Goal: Task Accomplishment & Management: Use online tool/utility

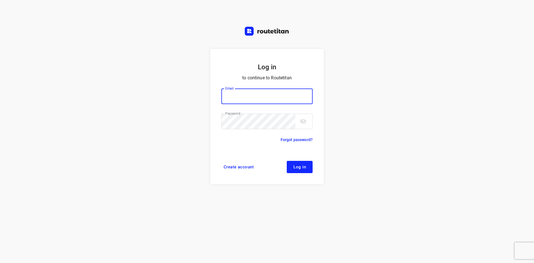
type input "[EMAIL_ADDRESS][DOMAIN_NAME]"
click at [301, 173] on form "Log in to continue to Routetitan Email [EMAIL_ADDRESS][DOMAIN_NAME] Email ​ Pas…" at bounding box center [267, 116] width 114 height 135
click at [302, 170] on button "Log in" at bounding box center [300, 167] width 26 height 12
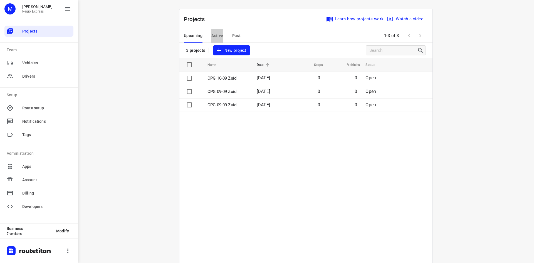
click at [215, 34] on span "Active" at bounding box center [218, 35] width 12 height 7
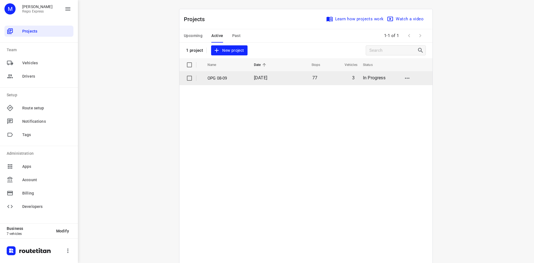
click at [267, 80] on span "[DATE]" at bounding box center [260, 77] width 13 height 5
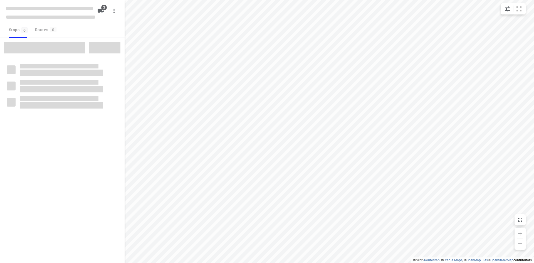
type input "distance"
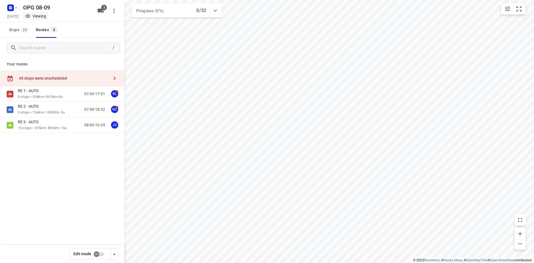
click at [88, 79] on div "45 stops were unscheduled" at bounding box center [64, 78] width 90 height 4
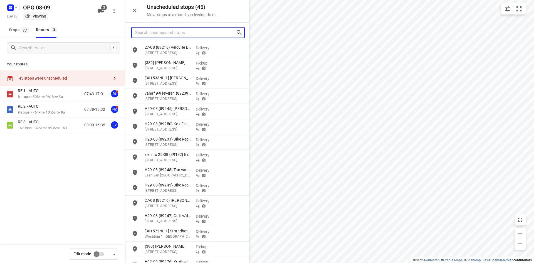
click at [176, 30] on input "Search unscheduled stops" at bounding box center [185, 32] width 101 height 9
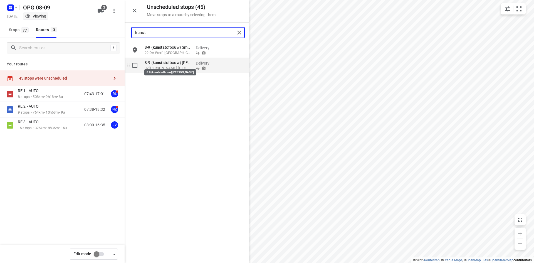
type input "kunst"
click at [160, 61] on b "kunst" at bounding box center [158, 62] width 10 height 4
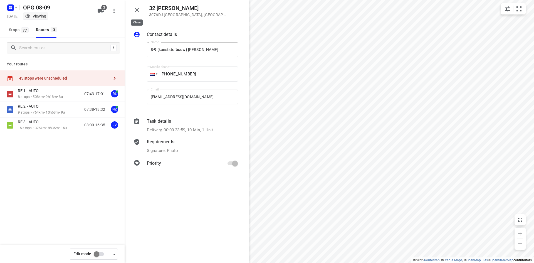
click at [134, 13] on icon "button" at bounding box center [137, 10] width 7 height 7
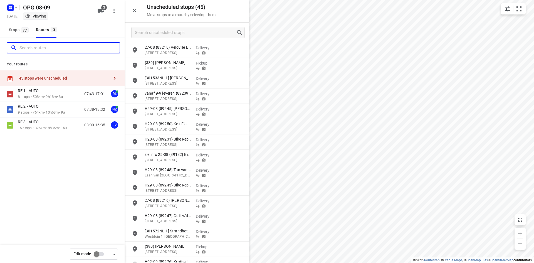
click at [56, 50] on input "Search routes" at bounding box center [69, 48] width 100 height 9
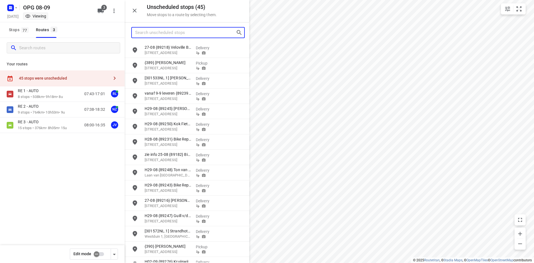
click at [149, 30] on input "Search unscheduled stops" at bounding box center [185, 32] width 101 height 9
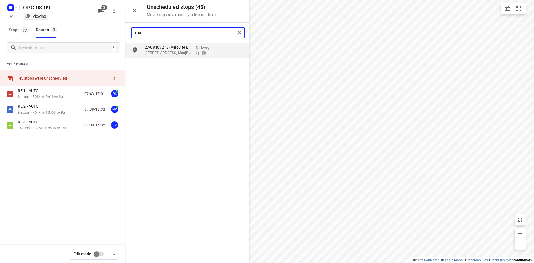
type input "m"
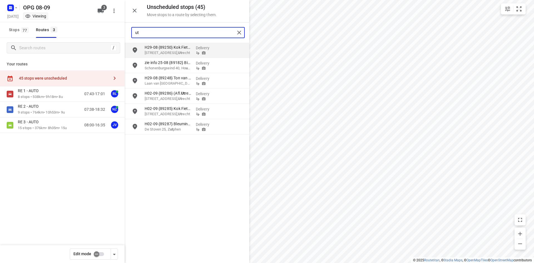
type input "u"
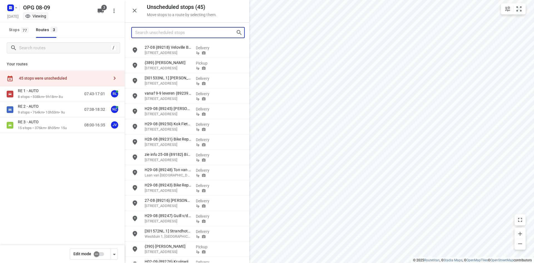
type input "\"
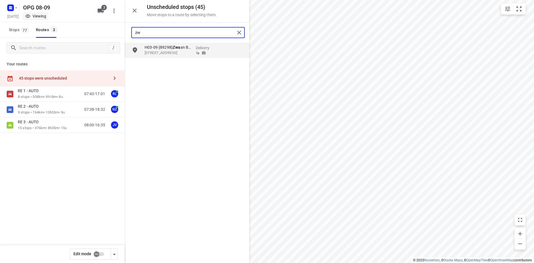
type input "z"
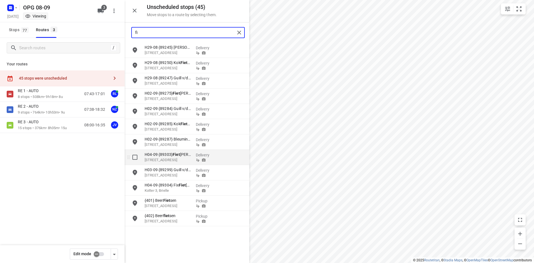
type input "f"
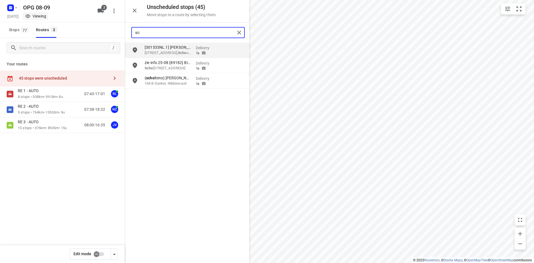
type input "s"
type input "b"
type input "j"
type input "d"
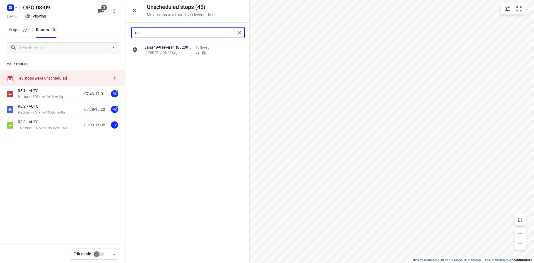
type input "s"
type input "c"
type input "r"
type input "c"
type input "h"
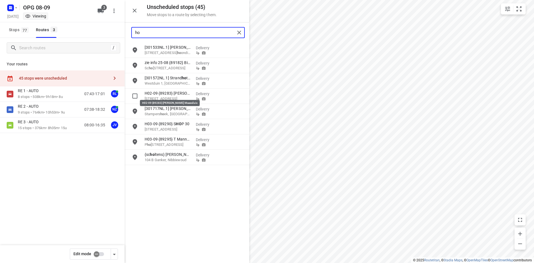
type input "h"
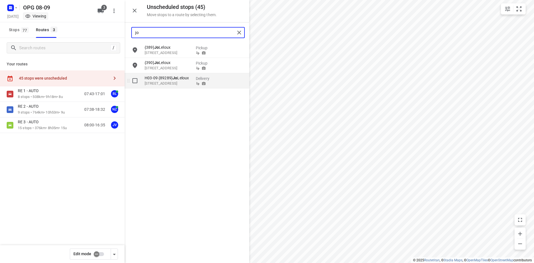
type input "j"
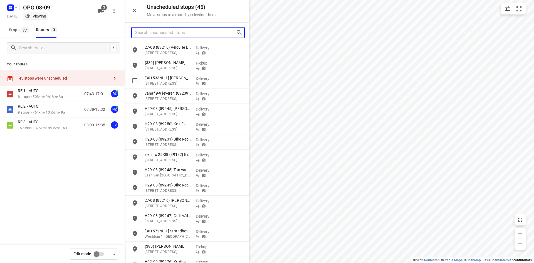
type input "u"
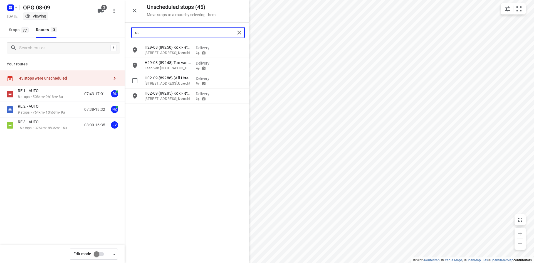
type input "u"
type input "t"
type input "g"
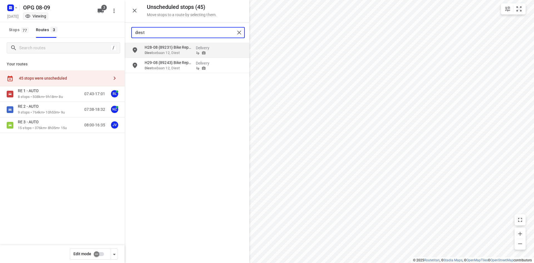
type input "dies"
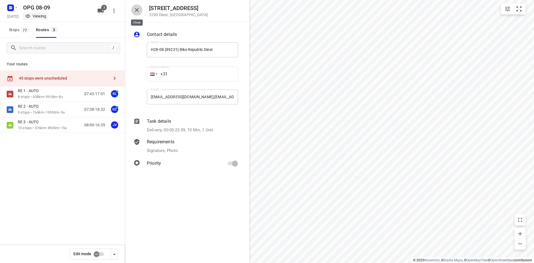
click at [135, 10] on icon "button" at bounding box center [137, 10] width 7 height 7
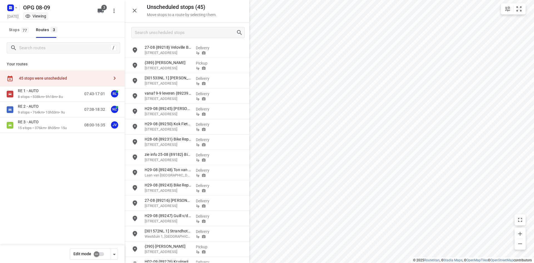
click at [76, 77] on div "45 stops were unscheduled" at bounding box center [64, 78] width 90 height 4
click at [160, 35] on input "Search unscheduled stops" at bounding box center [185, 32] width 101 height 9
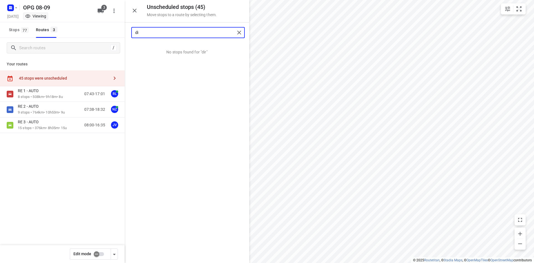
type input "d"
type input "reus"
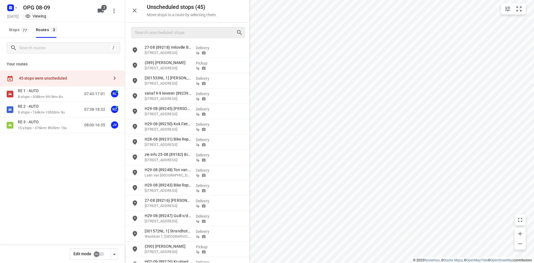
click at [140, 14] on div at bounding box center [134, 10] width 11 height 11
click at [133, 8] on icon "button" at bounding box center [134, 10] width 7 height 7
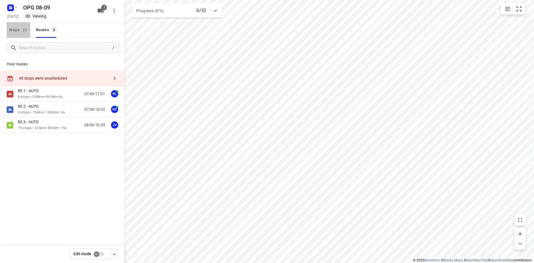
click at [13, 30] on span "Stops 77" at bounding box center [19, 29] width 21 height 7
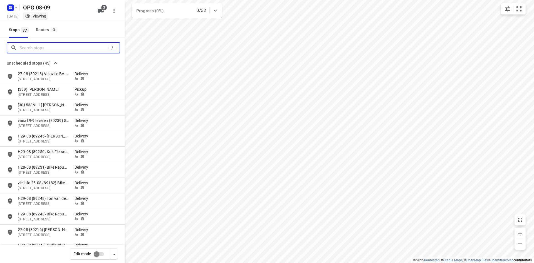
click at [41, 50] on input "Search stops" at bounding box center [63, 48] width 89 height 9
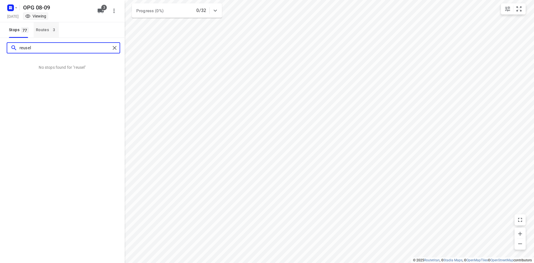
type input "reusel"
click at [51, 33] on div "Routes 3" at bounding box center [47, 29] width 23 height 7
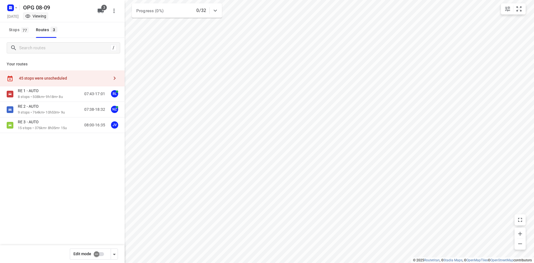
click at [75, 75] on div "45 stops were unscheduled" at bounding box center [62, 78] width 125 height 16
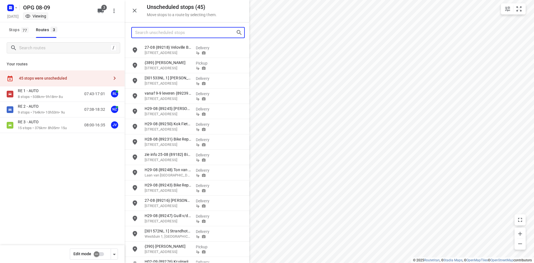
click at [168, 29] on input "Search unscheduled stops" at bounding box center [185, 32] width 101 height 9
type input "r"
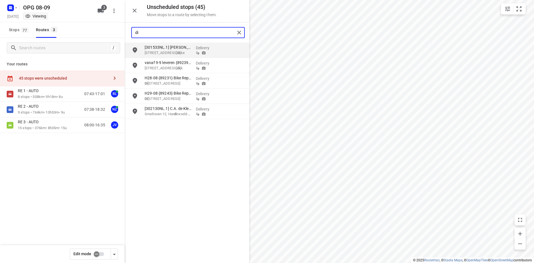
type input "d"
type input "b"
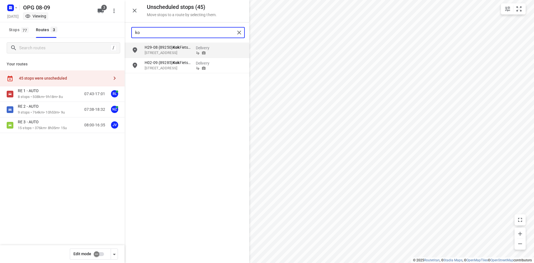
type input "k"
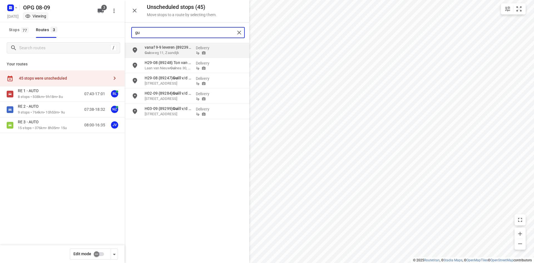
type input "g"
type input "v"
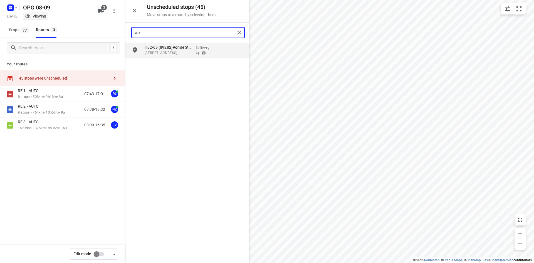
type input "a"
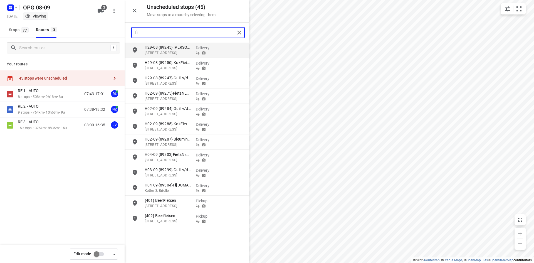
type input "f"
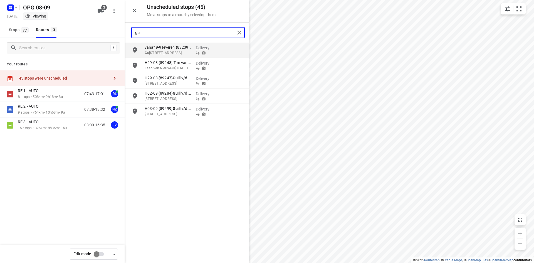
type input "g"
type input "h"
type input "j"
type input "s"
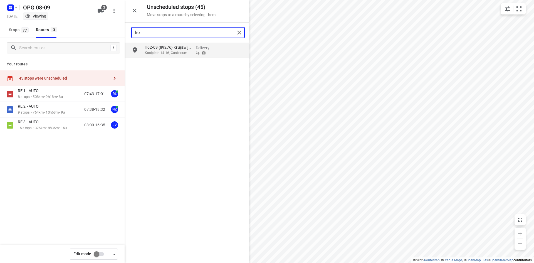
type input "k"
type input "h"
type input "e"
type input "b"
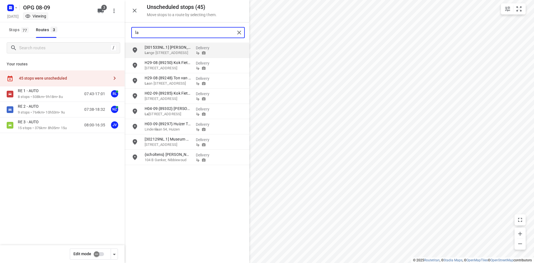
type input "l"
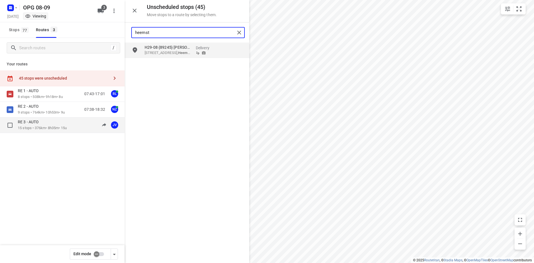
type input "heemst"
click at [40, 122] on p "RE 3 - AUTO" at bounding box center [30, 121] width 24 height 5
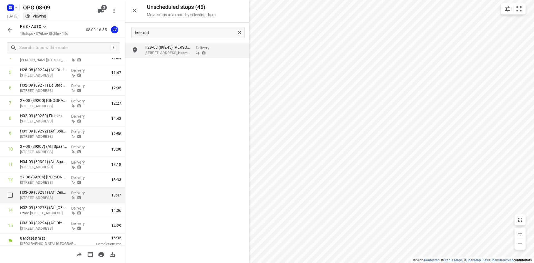
scroll to position [101, 0]
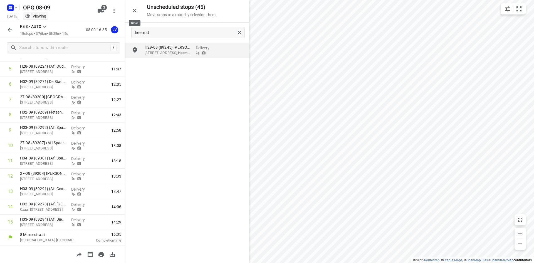
click at [133, 11] on icon "button" at bounding box center [134, 10] width 7 height 7
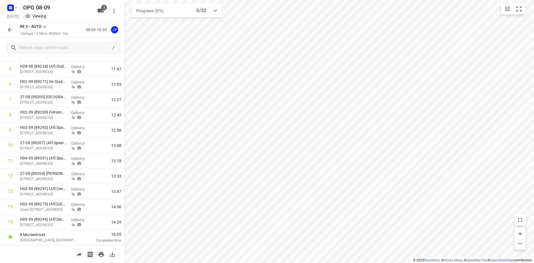
click at [10, 26] on button "button" at bounding box center [9, 29] width 11 height 11
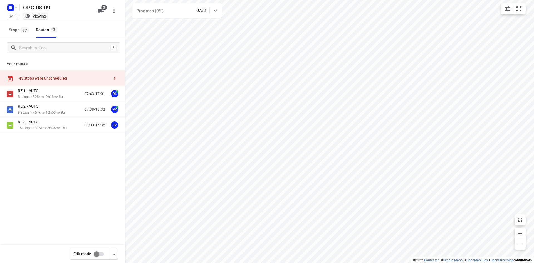
click at [96, 256] on input "checkbox" at bounding box center [97, 254] width 32 height 11
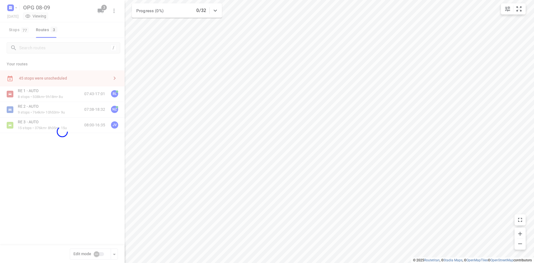
checkbox input "true"
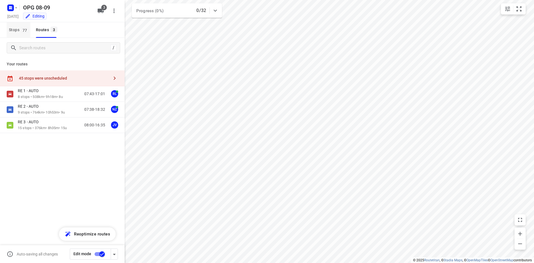
click at [20, 32] on span "Stops 77" at bounding box center [19, 29] width 21 height 7
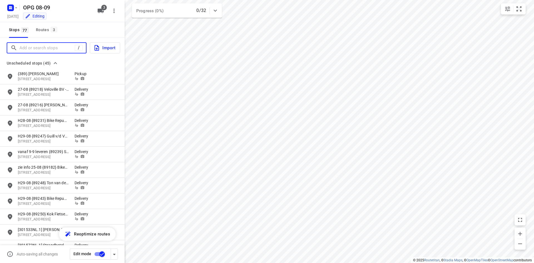
click at [29, 49] on input "Add or search stops" at bounding box center [46, 48] width 55 height 9
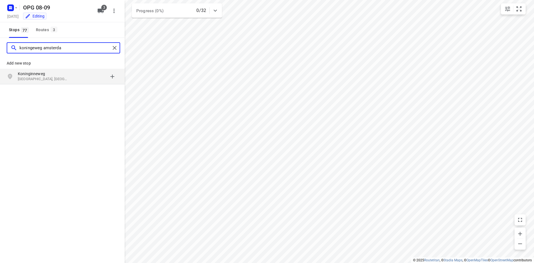
type input "koningeweg amsterda"
click at [38, 77] on p "[GEOGRAPHIC_DATA], [GEOGRAPHIC_DATA]" at bounding box center [43, 79] width 51 height 5
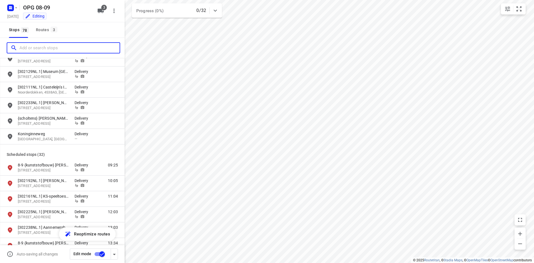
scroll to position [640, 0]
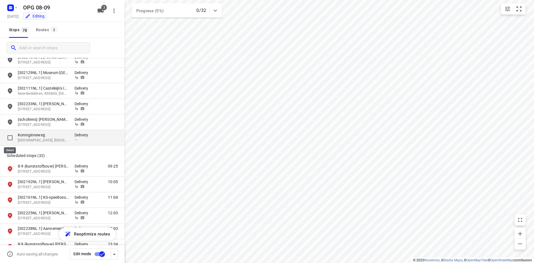
click at [6, 137] on input "grid" at bounding box center [9, 137] width 11 height 11
checkbox input "true"
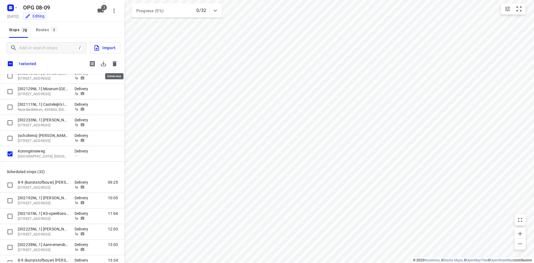
click at [117, 62] on icon "button" at bounding box center [114, 63] width 7 height 7
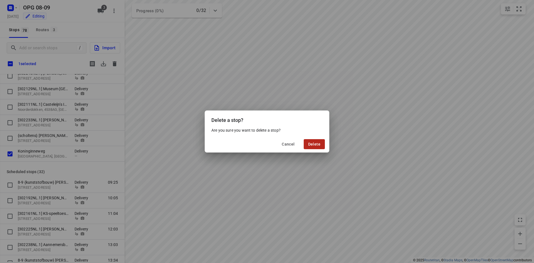
click at [308, 141] on button "Delete" at bounding box center [314, 144] width 21 height 10
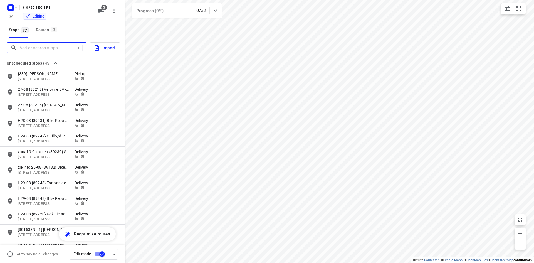
click at [43, 47] on input "Add or search stops" at bounding box center [46, 48] width 55 height 9
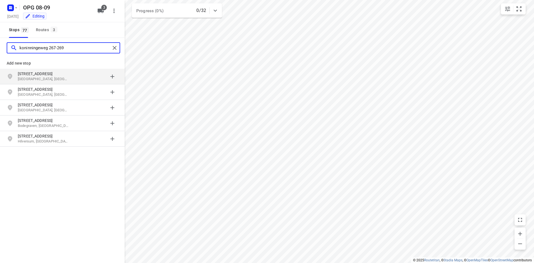
type input "koninningeweg 267-269"
click at [53, 76] on p "[STREET_ADDRESS]" at bounding box center [43, 74] width 51 height 6
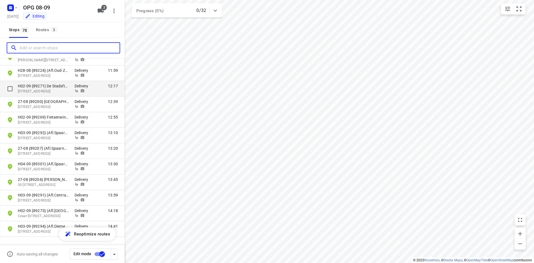
scroll to position [1054, 0]
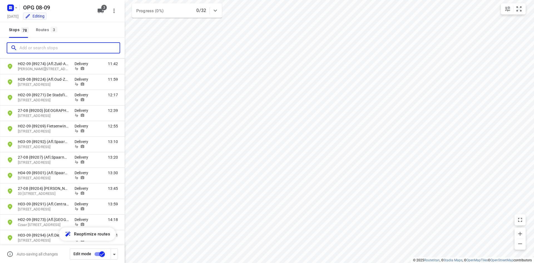
click at [50, 51] on input "Add or search stops" at bounding box center [69, 48] width 100 height 9
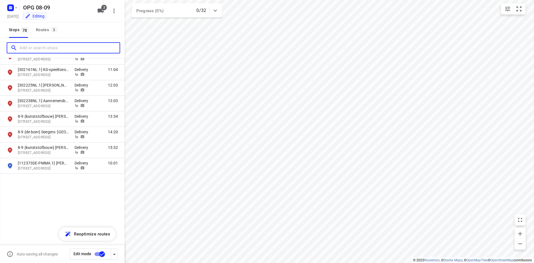
scroll to position [637, 0]
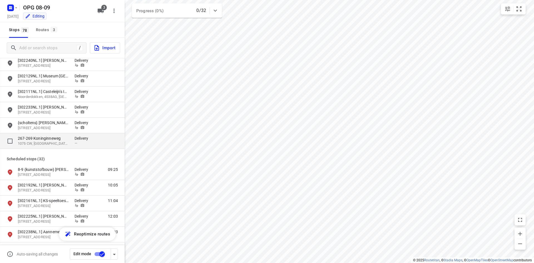
click at [74, 144] on div "267-269 [STREET_ADDRESS]" at bounding box center [46, 141] width 57 height 11
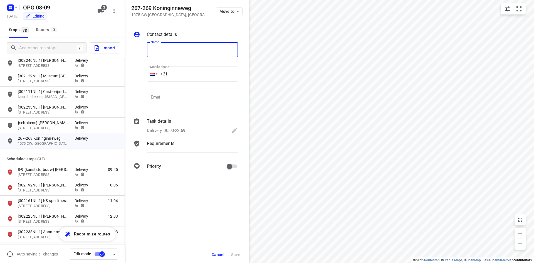
paste input "(Afl.Oud-Zuid) ZFP"
type input "(Afl.Oud-Zuid) ZFP"
click at [175, 129] on p "Delivery, 00:00-23:59" at bounding box center [166, 130] width 38 height 6
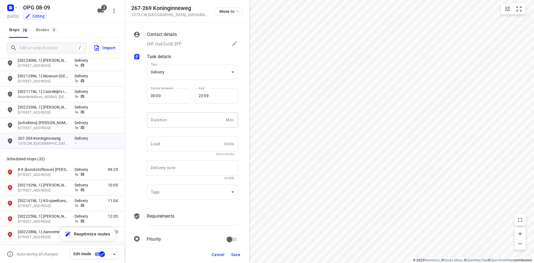
click at [179, 121] on input "number" at bounding box center [185, 119] width 77 height 15
type input "10"
type input "1"
click at [164, 223] on div "Requirements" at bounding box center [193, 221] width 94 height 19
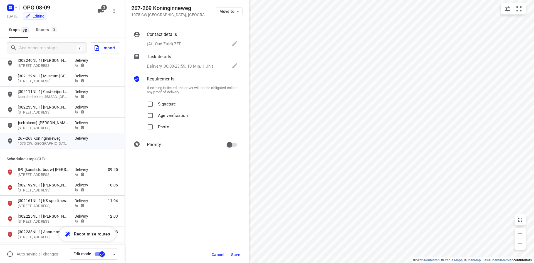
click at [160, 106] on p "Signature" at bounding box center [167, 103] width 18 height 8
click at [156, 106] on input "Signature" at bounding box center [150, 104] width 11 height 11
checkbox input "true"
click at [157, 130] on label "Photo" at bounding box center [157, 126] width 25 height 11
click at [156, 130] on input "Photo" at bounding box center [150, 126] width 11 height 11
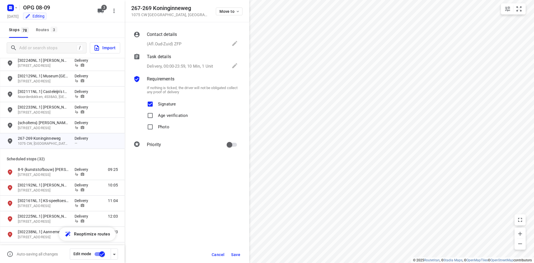
checkbox input "true"
click at [161, 42] on p "(Afl.Oud-Zuid) ZFP" at bounding box center [164, 44] width 35 height 6
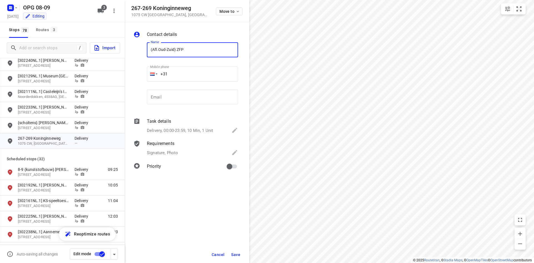
click at [154, 53] on input "(Afl.Oud-Zuid) ZFP" at bounding box center [192, 49] width 91 height 15
click at [226, 258] on button "Cancel" at bounding box center [218, 255] width 17 height 10
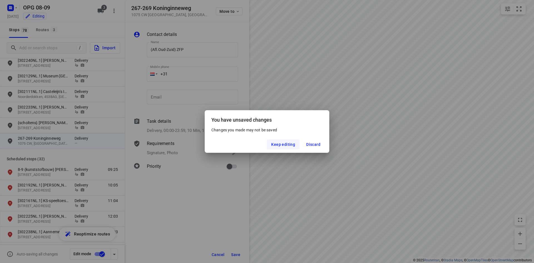
click at [290, 143] on span "Keep editing" at bounding box center [283, 144] width 24 height 4
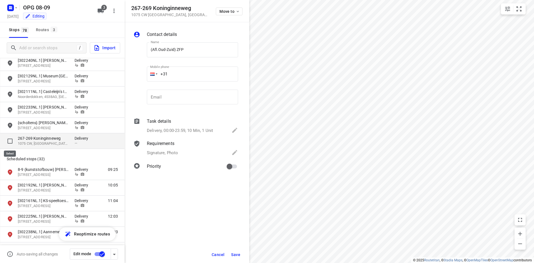
click at [12, 142] on input "grid" at bounding box center [9, 141] width 11 height 11
checkbox input "true"
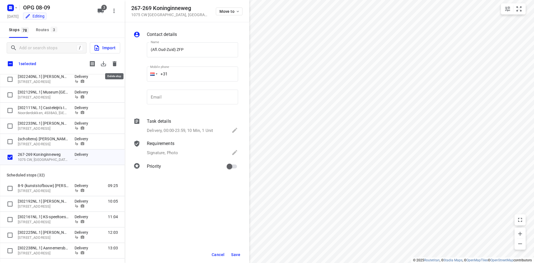
click at [112, 61] on icon "button" at bounding box center [114, 63] width 7 height 7
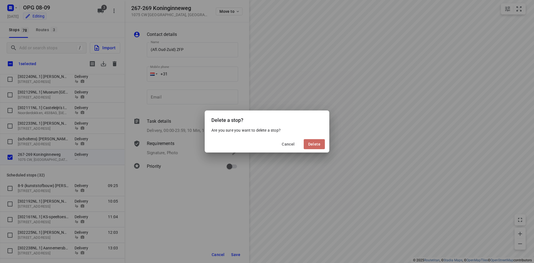
click at [322, 145] on button "Delete" at bounding box center [314, 144] width 21 height 10
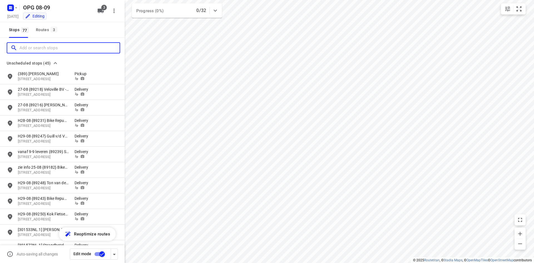
click at [43, 51] on input "Add or search stops" at bounding box center [69, 48] width 100 height 9
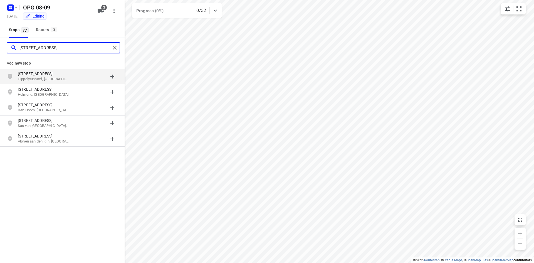
click at [38, 47] on input "[STREET_ADDRESS]" at bounding box center [64, 48] width 91 height 9
click at [83, 50] on input "[STREET_ADDRESS]" at bounding box center [64, 48] width 91 height 9
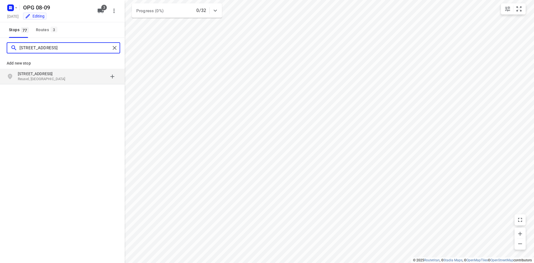
type input "[STREET_ADDRESS]"
click at [58, 75] on p "[STREET_ADDRESS]" at bounding box center [43, 74] width 51 height 6
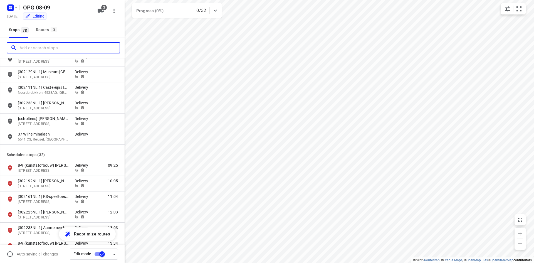
scroll to position [668, 0]
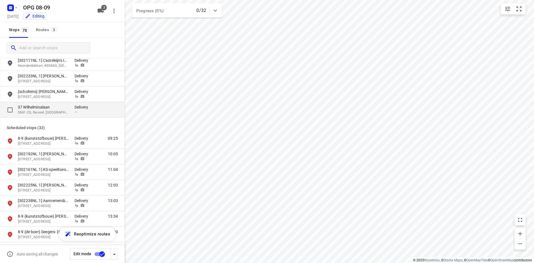
click at [82, 111] on div "—" at bounding box center [83, 112] width 17 height 4
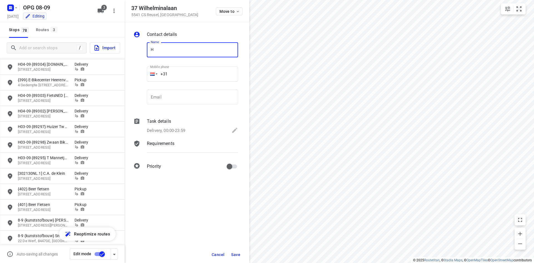
scroll to position [445, 0]
type input "H01-09 {89267} [PERSON_NAME] B.V."
click at [188, 129] on div "Delivery, 00:00-23:59" at bounding box center [192, 131] width 91 height 8
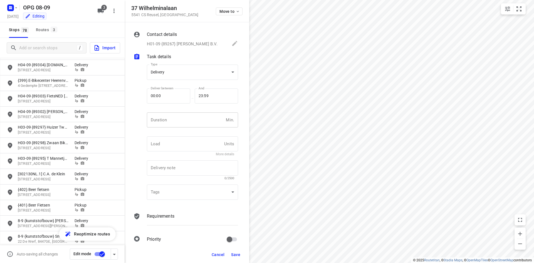
click at [179, 121] on input "number" at bounding box center [185, 119] width 77 height 15
type input "10"
type input "1"
click at [164, 215] on p "Requirements" at bounding box center [161, 216] width 28 height 7
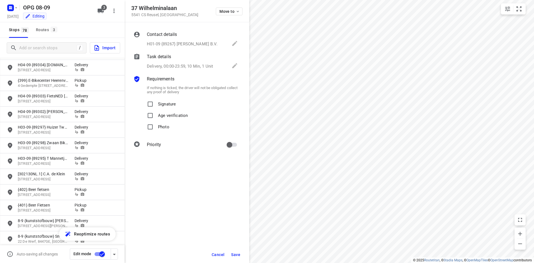
click at [161, 97] on div "If nothing is ticked, the driver will not be obligated collect any proof of del…" at bounding box center [193, 107] width 94 height 51
click at [158, 106] on label "Signature" at bounding box center [160, 104] width 31 height 11
click at [156, 106] on input "Signature" at bounding box center [150, 104] width 11 height 11
checkbox input "true"
click at [156, 121] on label "Photo" at bounding box center [157, 126] width 25 height 11
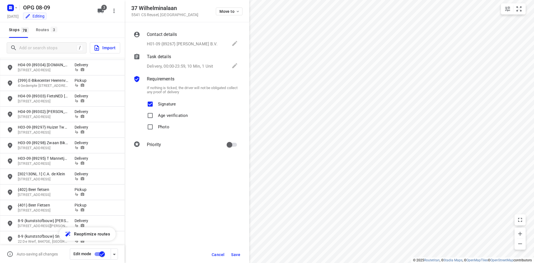
click at [156, 121] on input "Photo" at bounding box center [150, 126] width 11 height 11
checkbox input "true"
click at [237, 146] on input "primary checkbox" at bounding box center [230, 144] width 32 height 11
checkbox input "true"
click at [235, 252] on button "Save" at bounding box center [236, 255] width 14 height 10
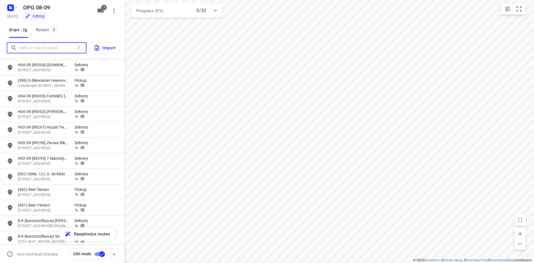
click at [25, 48] on input "Add or search stops" at bounding box center [46, 48] width 55 height 9
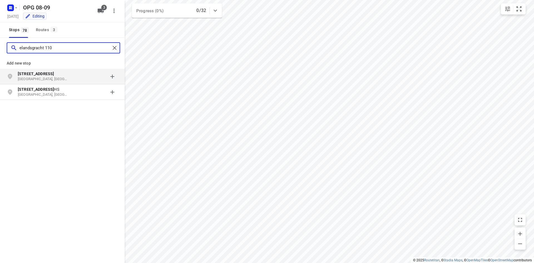
type input "elandsgracht 110"
click at [65, 77] on p "[GEOGRAPHIC_DATA], [GEOGRAPHIC_DATA]" at bounding box center [43, 79] width 51 height 5
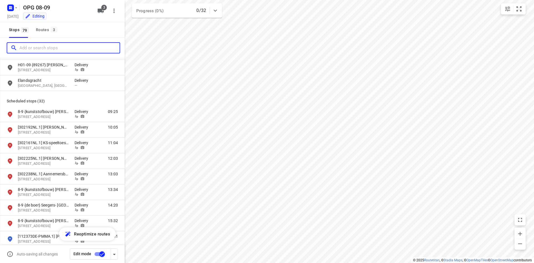
scroll to position [696, 0]
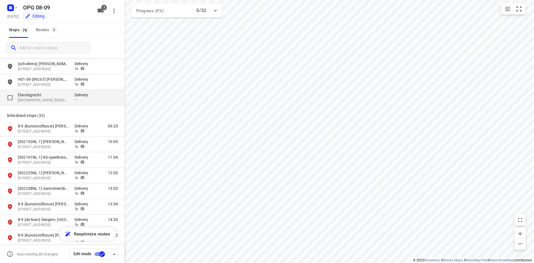
click at [55, 100] on p "[GEOGRAPHIC_DATA], [GEOGRAPHIC_DATA]" at bounding box center [43, 100] width 51 height 5
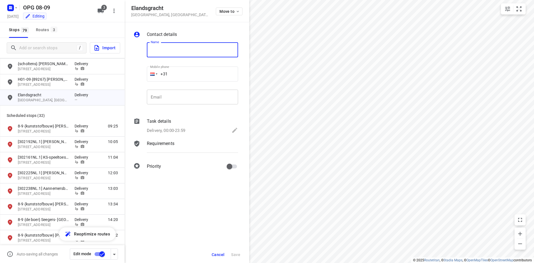
type input "J"
type input "H27-08 {89202} Rijwielhandel Comman"
click at [178, 130] on p "Delivery, 00:00-23:59" at bounding box center [166, 130] width 38 height 6
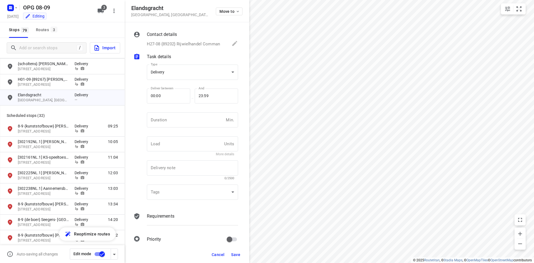
click at [187, 107] on div "Deliver between 00:00 Deliver between" at bounding box center [168, 98] width 43 height 19
click at [169, 116] on input "number" at bounding box center [185, 119] width 77 height 15
type input "10"
type input "1"
click at [164, 216] on p "Requirements" at bounding box center [161, 216] width 28 height 7
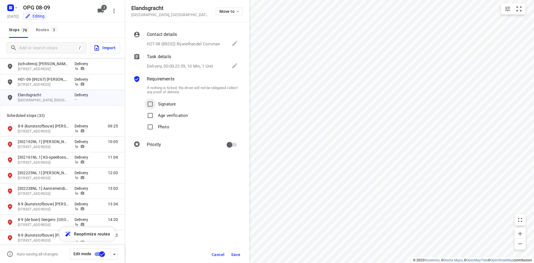
click at [155, 105] on input "Signature" at bounding box center [150, 104] width 11 height 11
checkbox input "true"
click at [153, 124] on input "Photo" at bounding box center [150, 126] width 11 height 11
checkbox input "true"
click at [235, 145] on input "primary checkbox" at bounding box center [230, 144] width 32 height 11
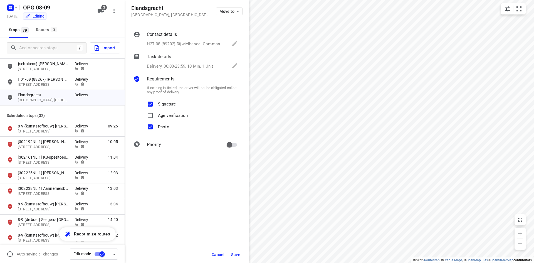
checkbox input "true"
click at [237, 255] on span "Save" at bounding box center [235, 254] width 9 height 4
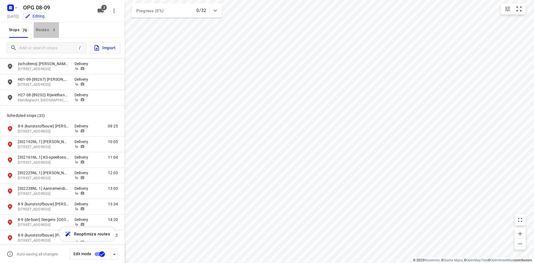
click at [44, 33] on div "Routes 3" at bounding box center [47, 29] width 23 height 7
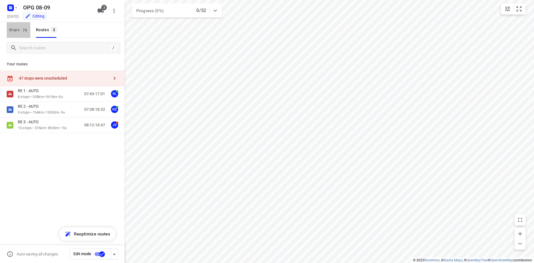
click at [27, 34] on button "Stops 79" at bounding box center [19, 30] width 24 height 16
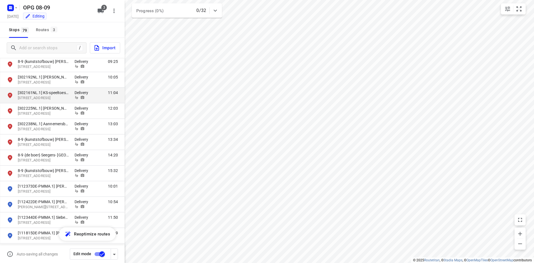
scroll to position [751, 0]
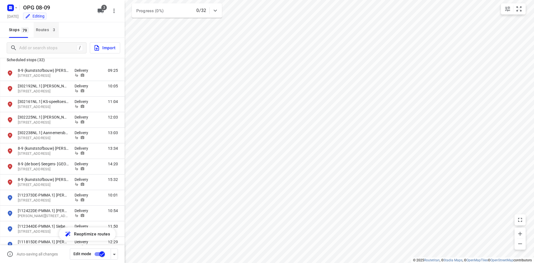
click at [40, 28] on div "Routes 3" at bounding box center [47, 29] width 23 height 7
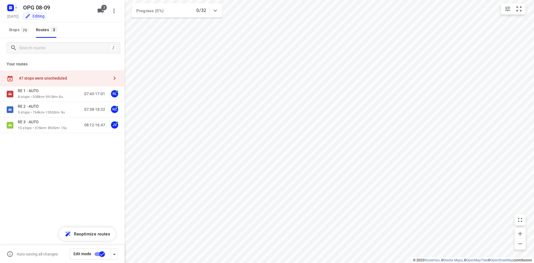
click at [16, 11] on button "button" at bounding box center [11, 7] width 11 height 9
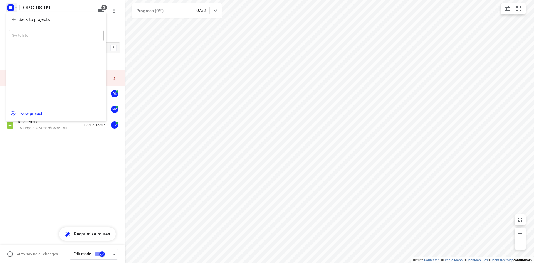
click at [13, 17] on icon "button" at bounding box center [14, 20] width 6 height 6
